Goal: Use online tool/utility: Utilize a website feature to perform a specific function

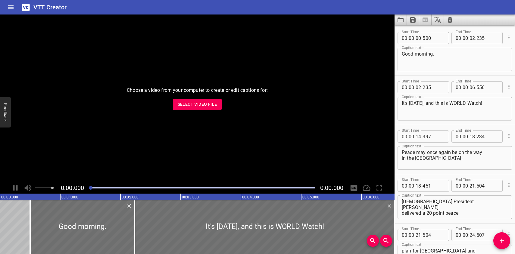
scroll to position [7862, 0]
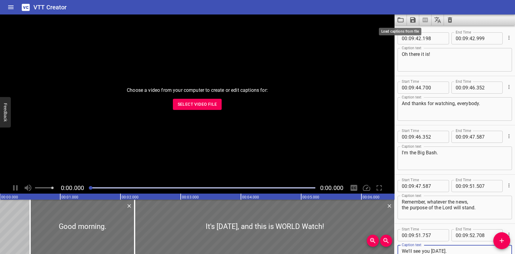
click at [399, 19] on icon "Load captions from file" at bounding box center [400, 19] width 7 height 7
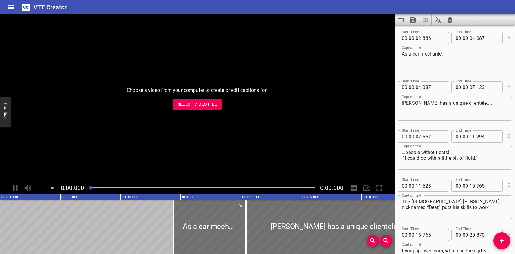
scroll to position [1228, 0]
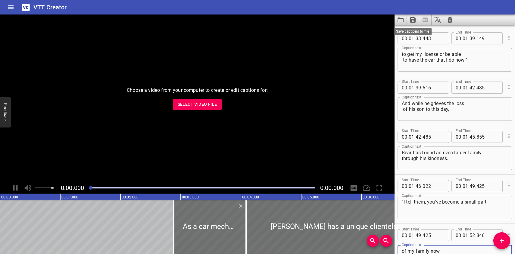
type textarea "of my family now, and like it or not, that's forever.”"
click at [412, 20] on icon "Save captions to file" at bounding box center [413, 19] width 5 height 5
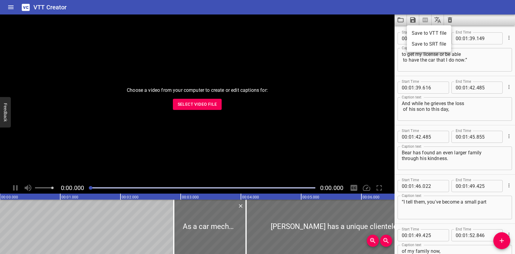
click at [415, 32] on li "Save to VTT file" at bounding box center [429, 33] width 44 height 11
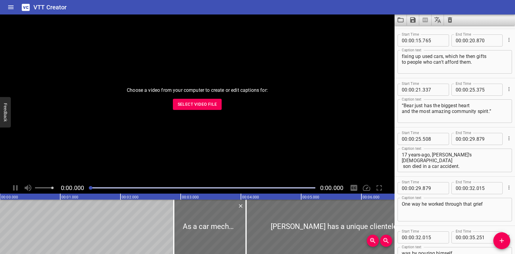
scroll to position [193, 0]
click at [400, 20] on icon "Load captions from file" at bounding box center [400, 19] width 7 height 7
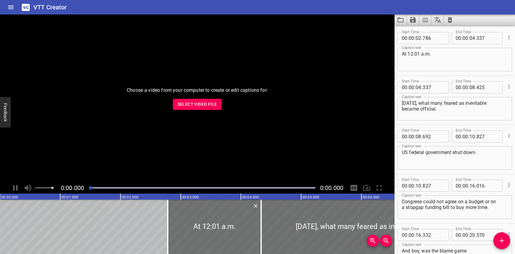
scroll to position [2850, 0]
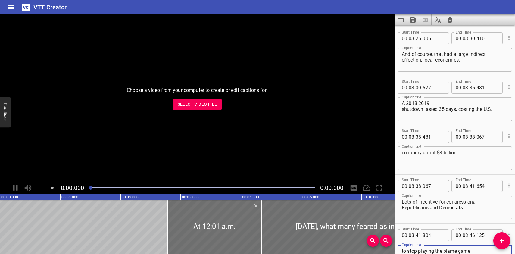
type textarea "to stop playing the blame game and come to a budgeting agreement soon."
click at [413, 21] on icon "Save captions to file" at bounding box center [413, 19] width 7 height 7
click at [418, 32] on li "Save to VTT file" at bounding box center [429, 33] width 44 height 11
click at [401, 20] on icon "Load captions from file" at bounding box center [400, 19] width 7 height 7
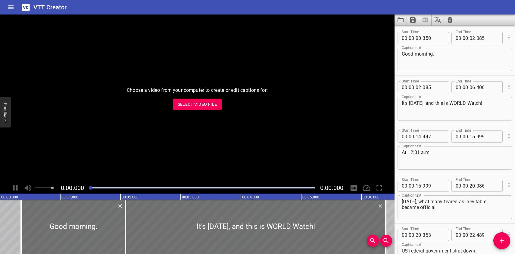
scroll to position [7862, 0]
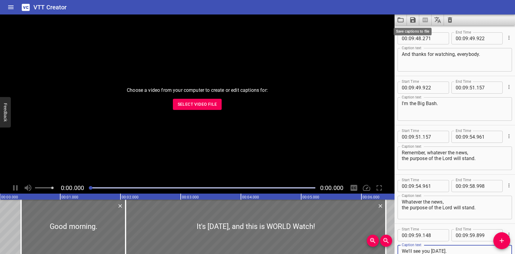
type textarea "We'll see you [DATE]."
click at [411, 20] on icon "Save captions to file" at bounding box center [413, 19] width 5 height 5
click at [425, 30] on li "Save to VTT file" at bounding box center [429, 33] width 44 height 11
click at [402, 19] on icon "Load captions from file" at bounding box center [400, 19] width 7 height 7
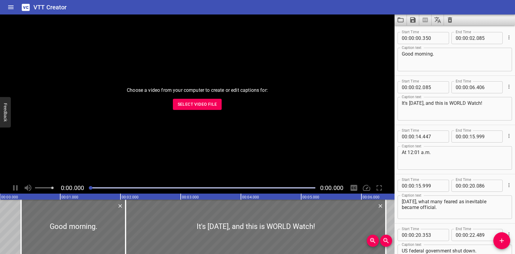
scroll to position [7812, 0]
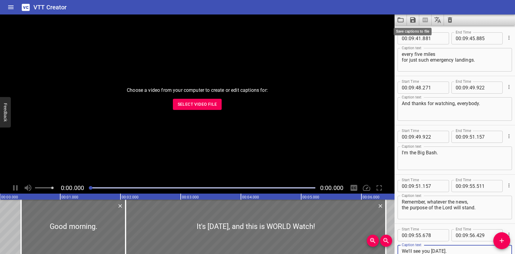
type textarea "We'll see you [DATE]."
click at [413, 20] on icon "Save captions to file" at bounding box center [413, 19] width 5 height 5
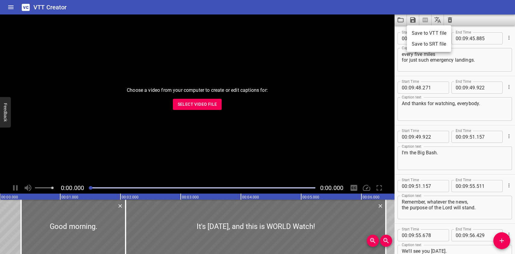
click at [416, 32] on li "Save to VTT file" at bounding box center [429, 33] width 44 height 11
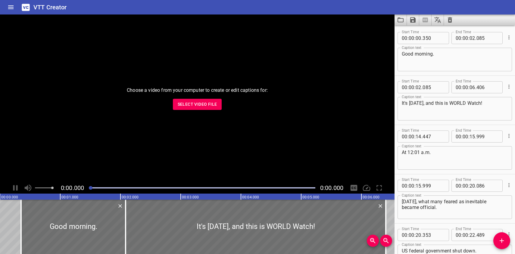
scroll to position [7812, 0]
